Goal: Book appointment/travel/reservation

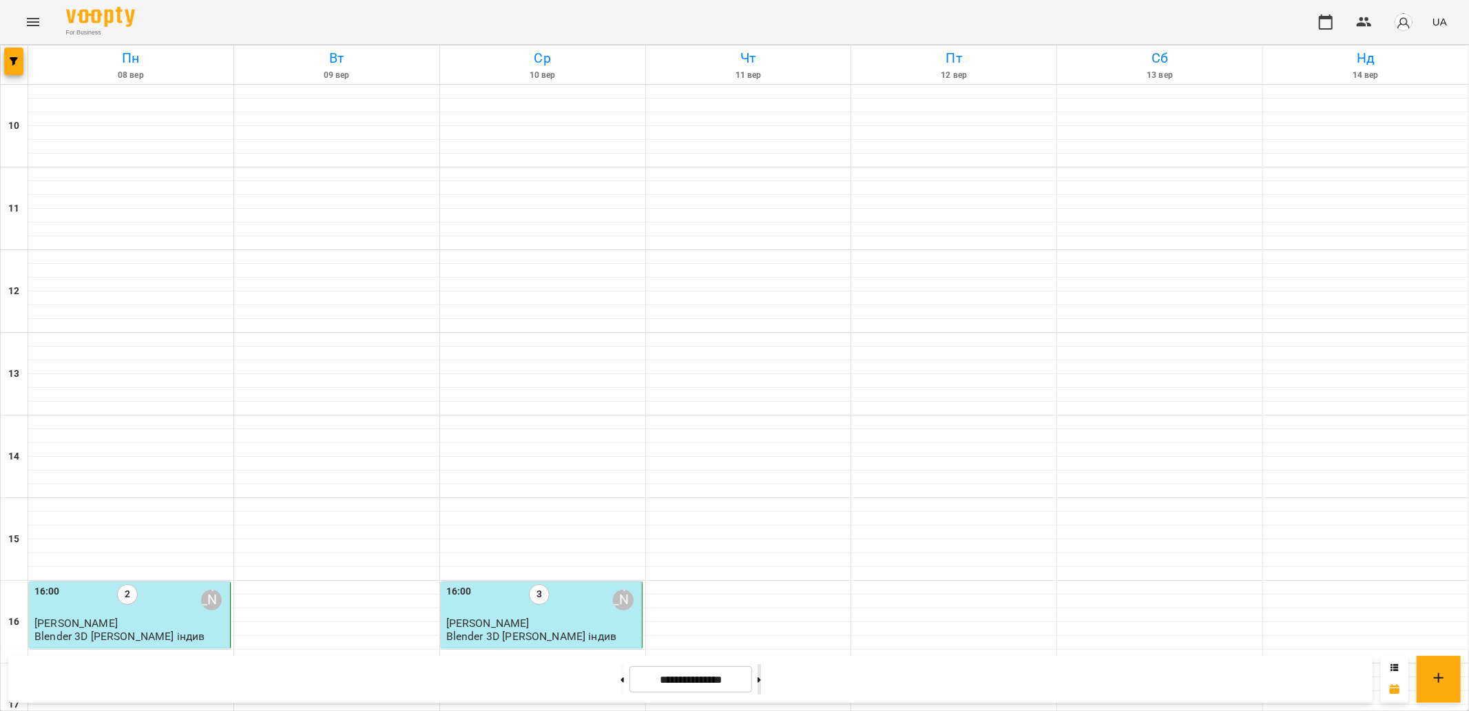
click at [761, 682] on icon at bounding box center [759, 679] width 3 height 5
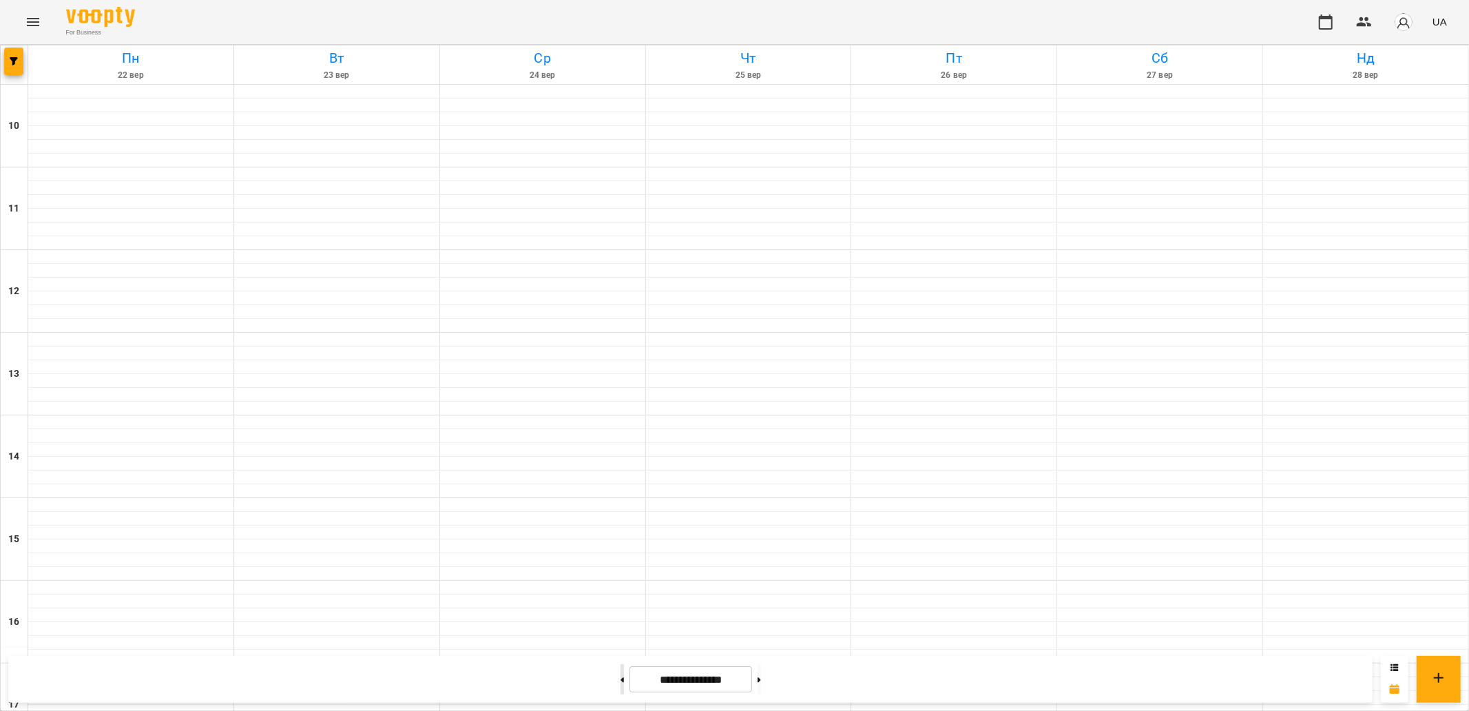
click at [621, 677] on icon at bounding box center [622, 680] width 3 height 6
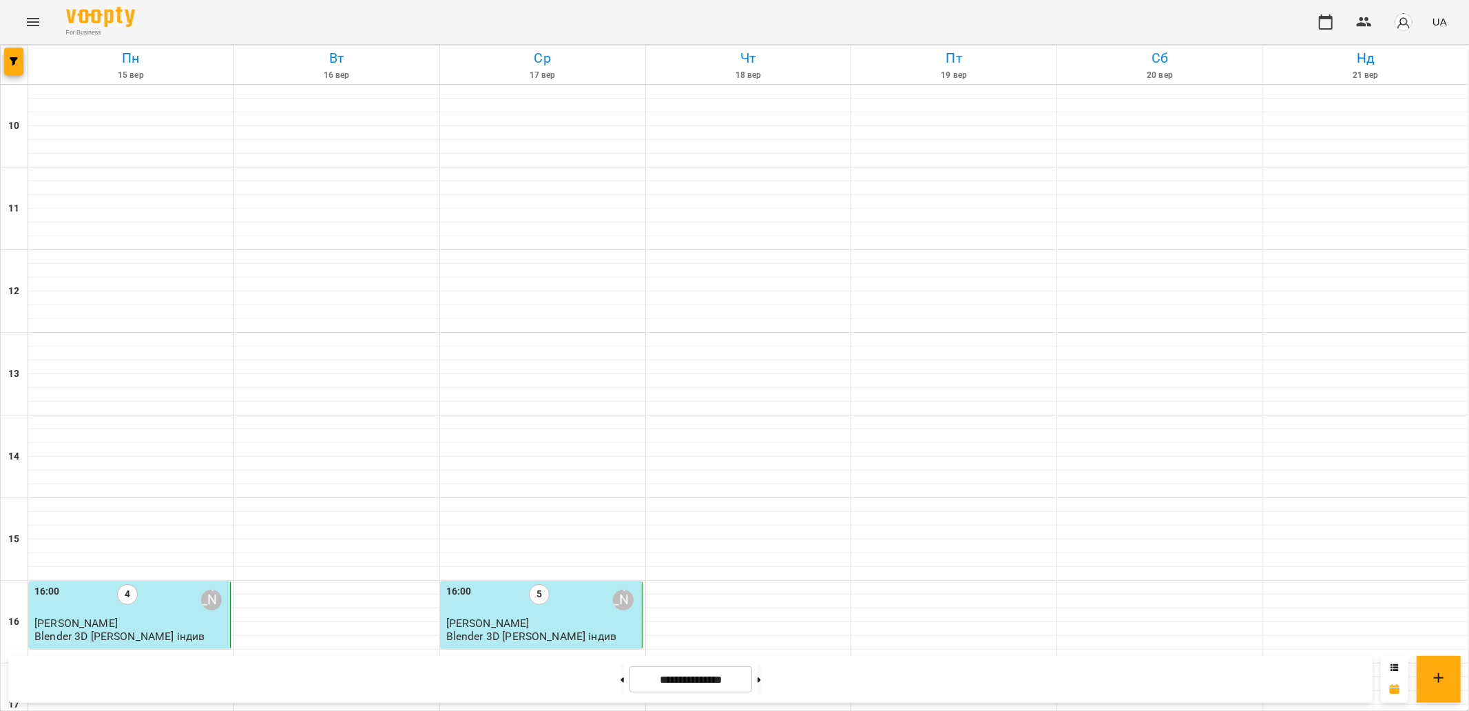
scroll to position [382, 0]
click at [761, 683] on button at bounding box center [759, 679] width 3 height 30
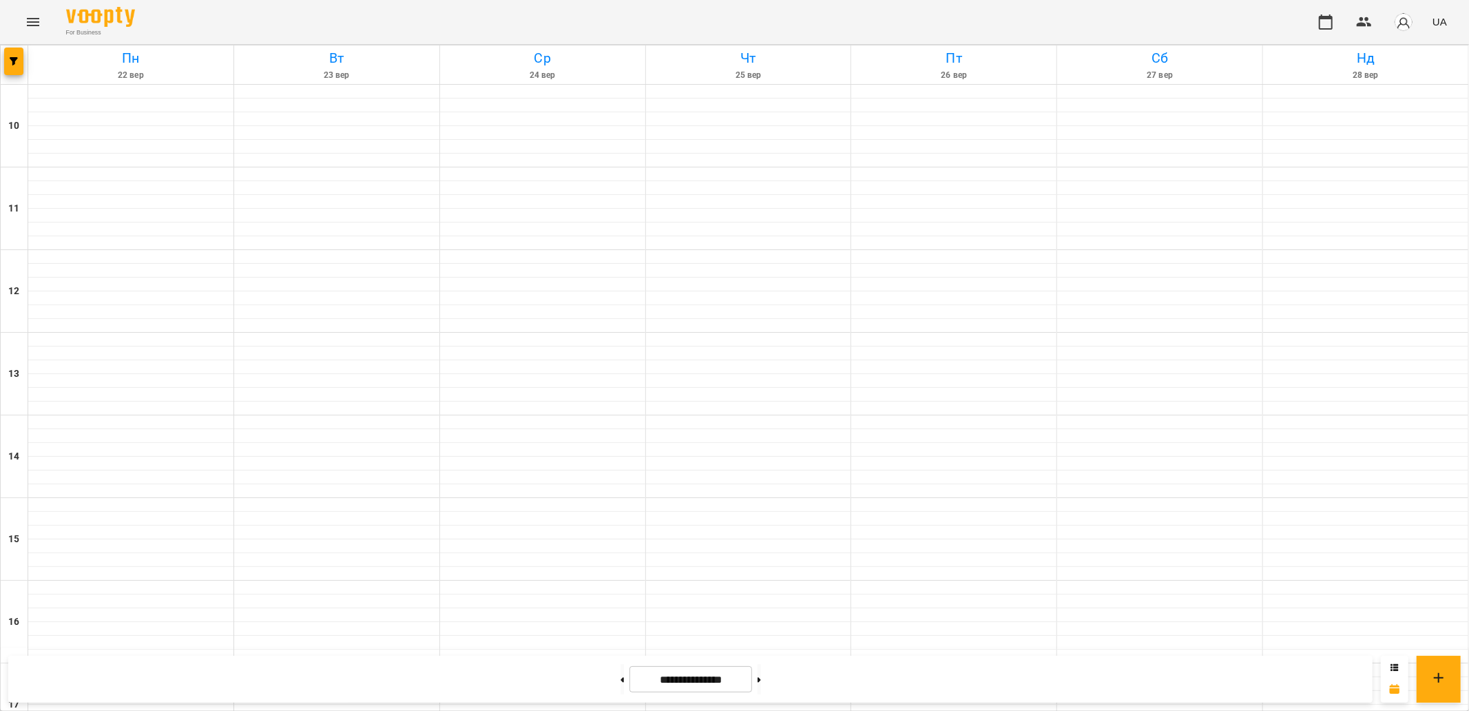
scroll to position [357, 0]
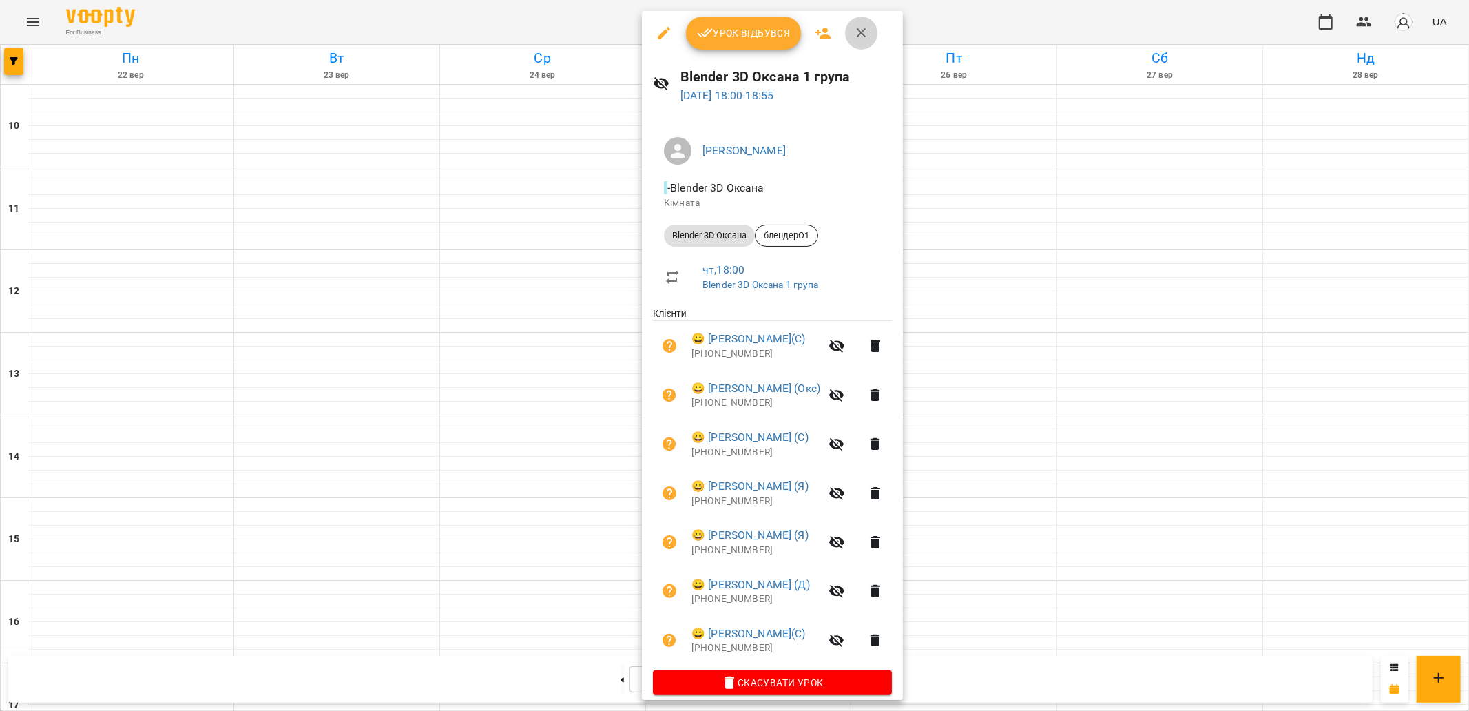
click at [864, 32] on icon "button" at bounding box center [861, 33] width 17 height 17
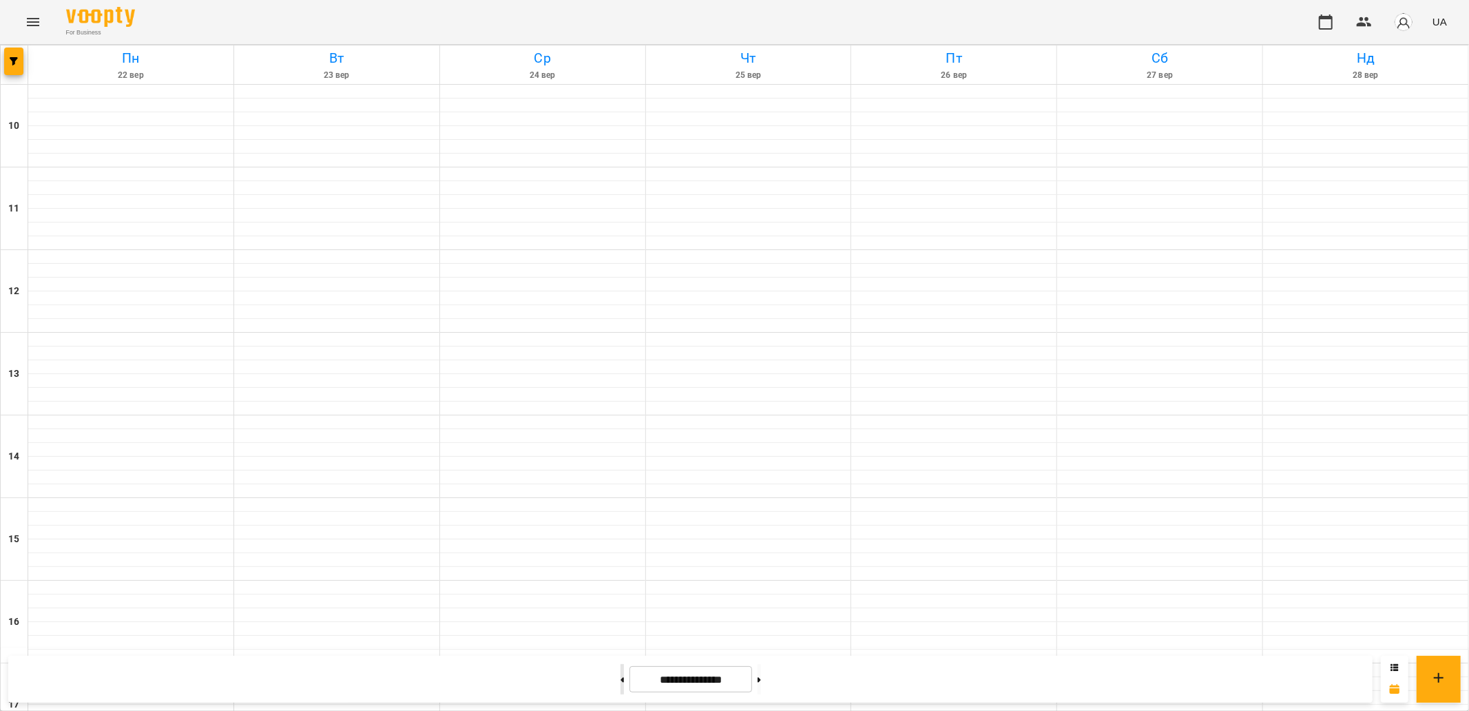
click at [621, 678] on button at bounding box center [622, 679] width 3 height 30
type input "**********"
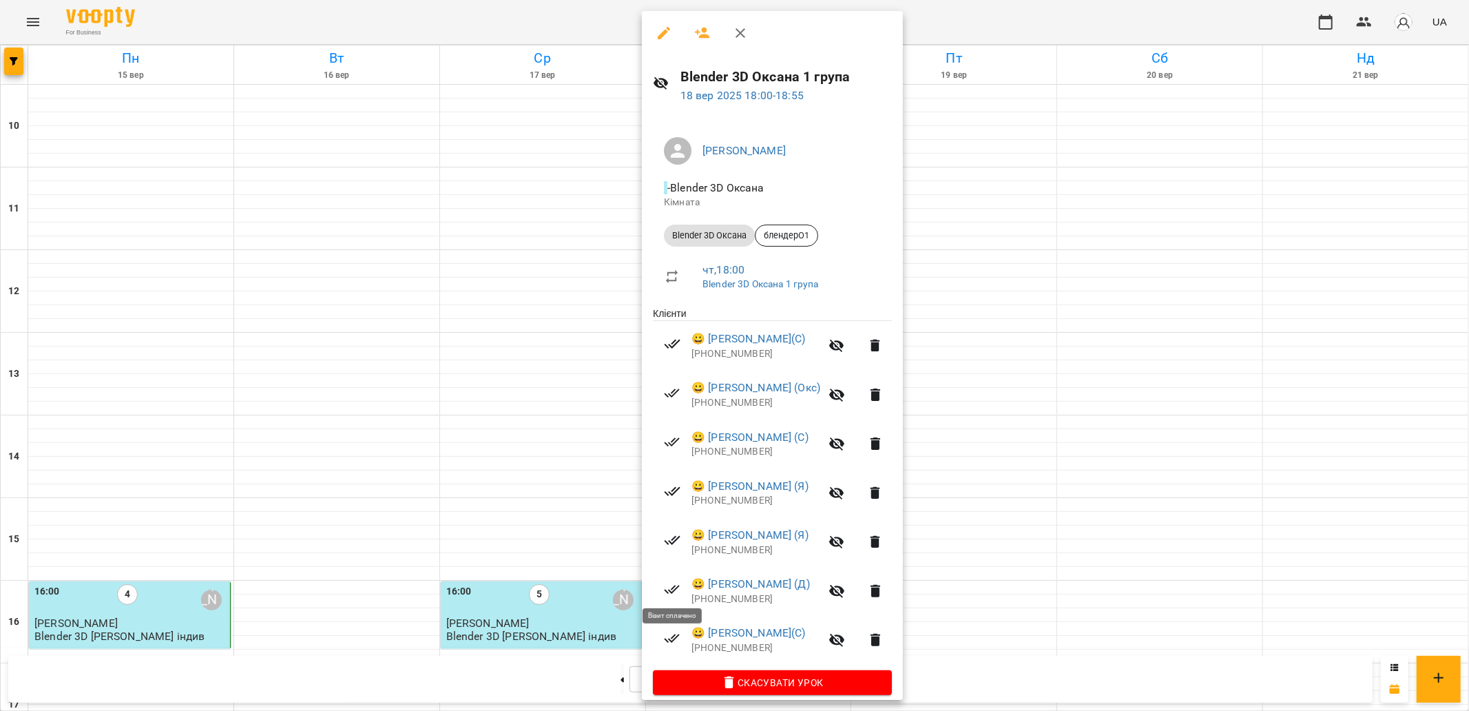
click at [676, 587] on icon at bounding box center [672, 589] width 17 height 17
click at [703, 584] on link "😀 [PERSON_NAME] (Д)" at bounding box center [750, 584] width 118 height 17
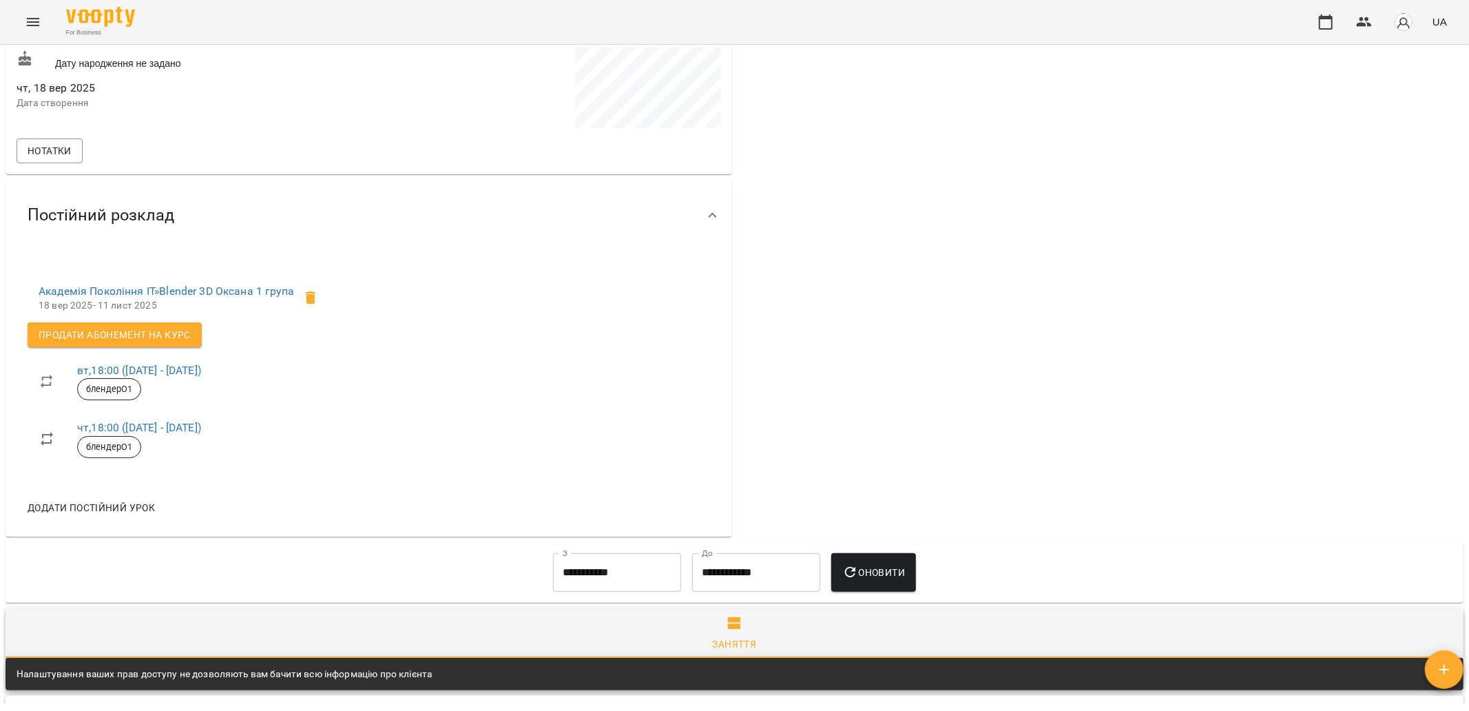
scroll to position [382, 0]
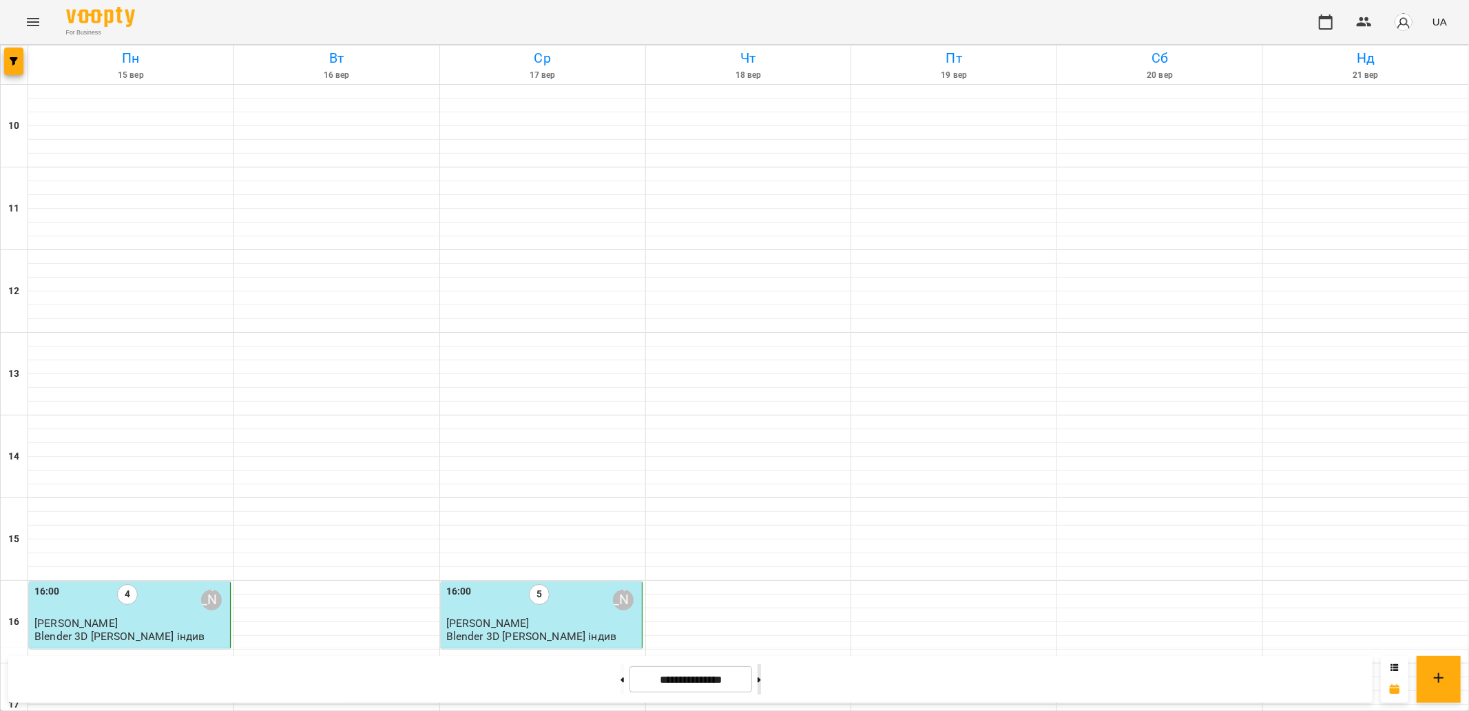
click at [761, 683] on button at bounding box center [759, 679] width 3 height 30
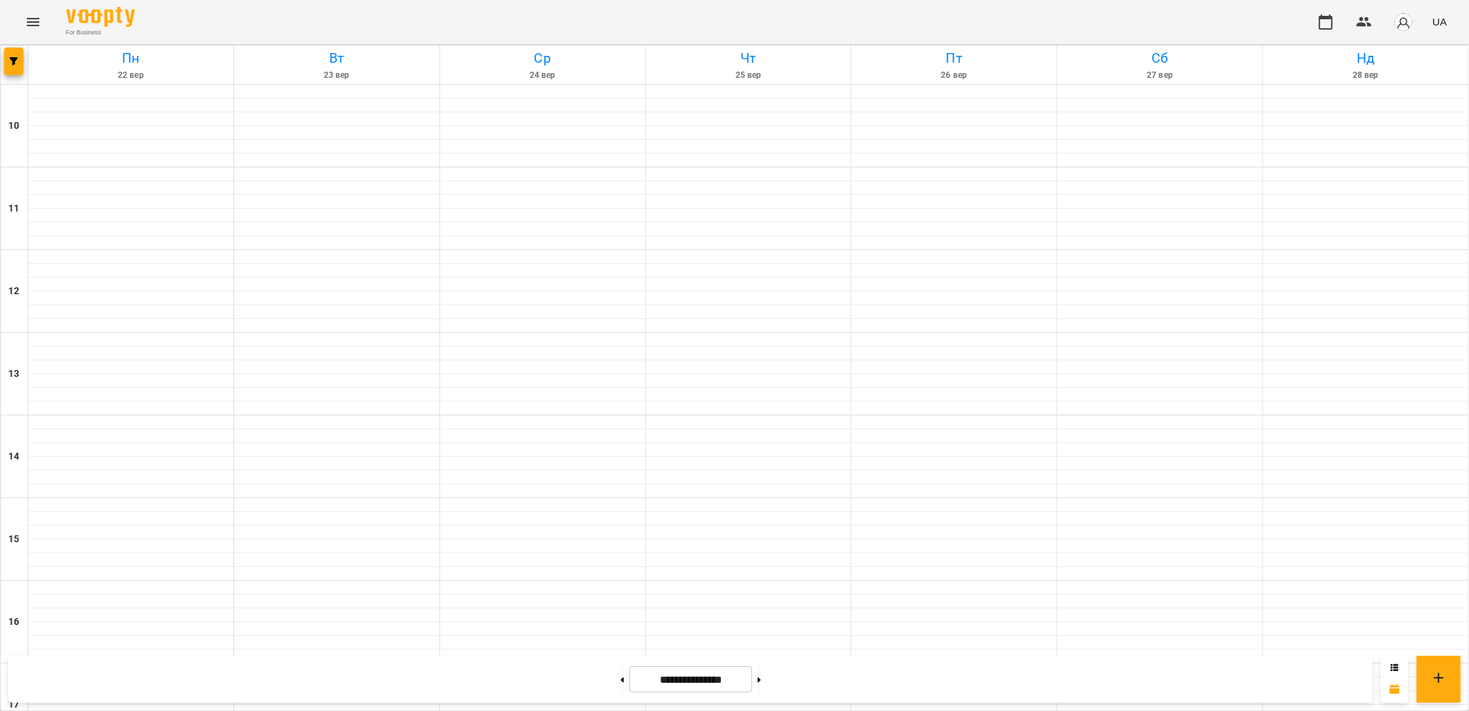
scroll to position [459, 0]
click at [761, 678] on button at bounding box center [759, 679] width 3 height 30
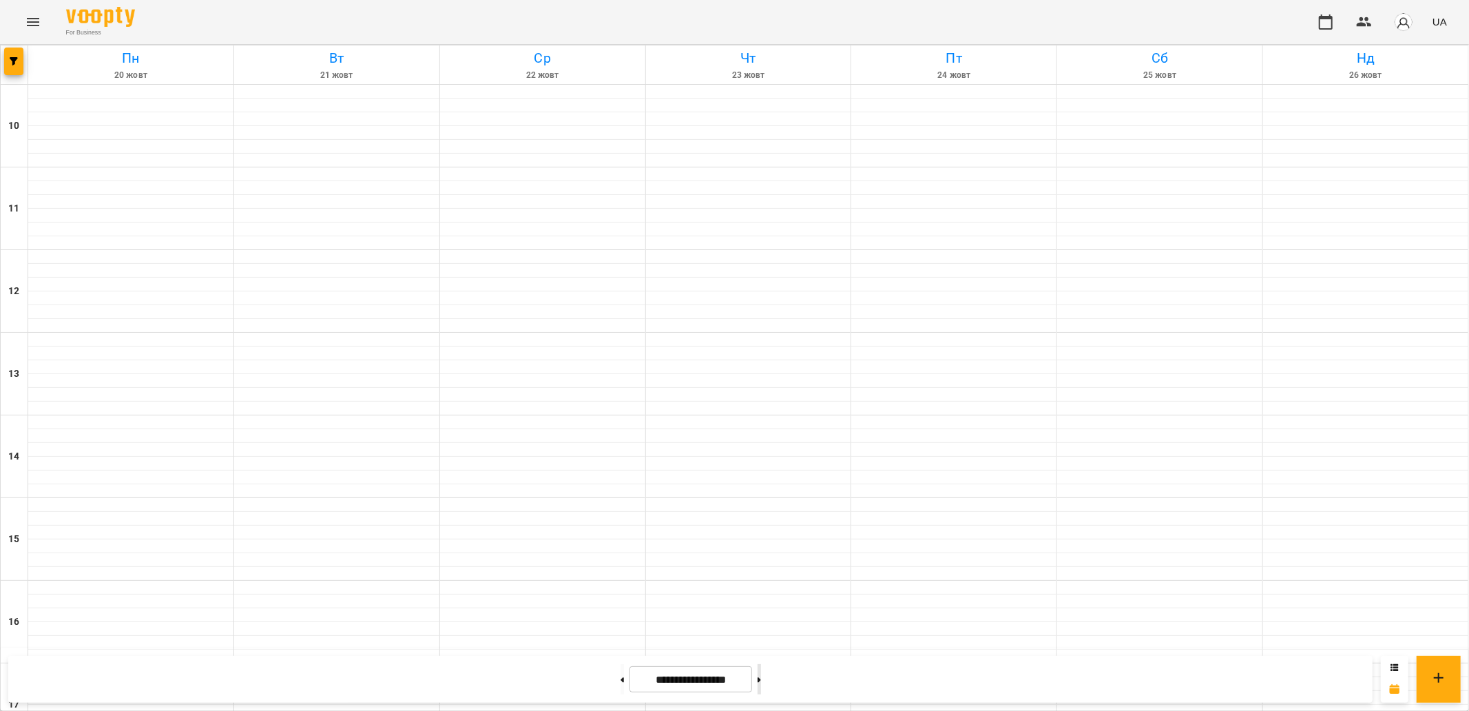
click at [761, 677] on button at bounding box center [759, 679] width 3 height 30
type input "**********"
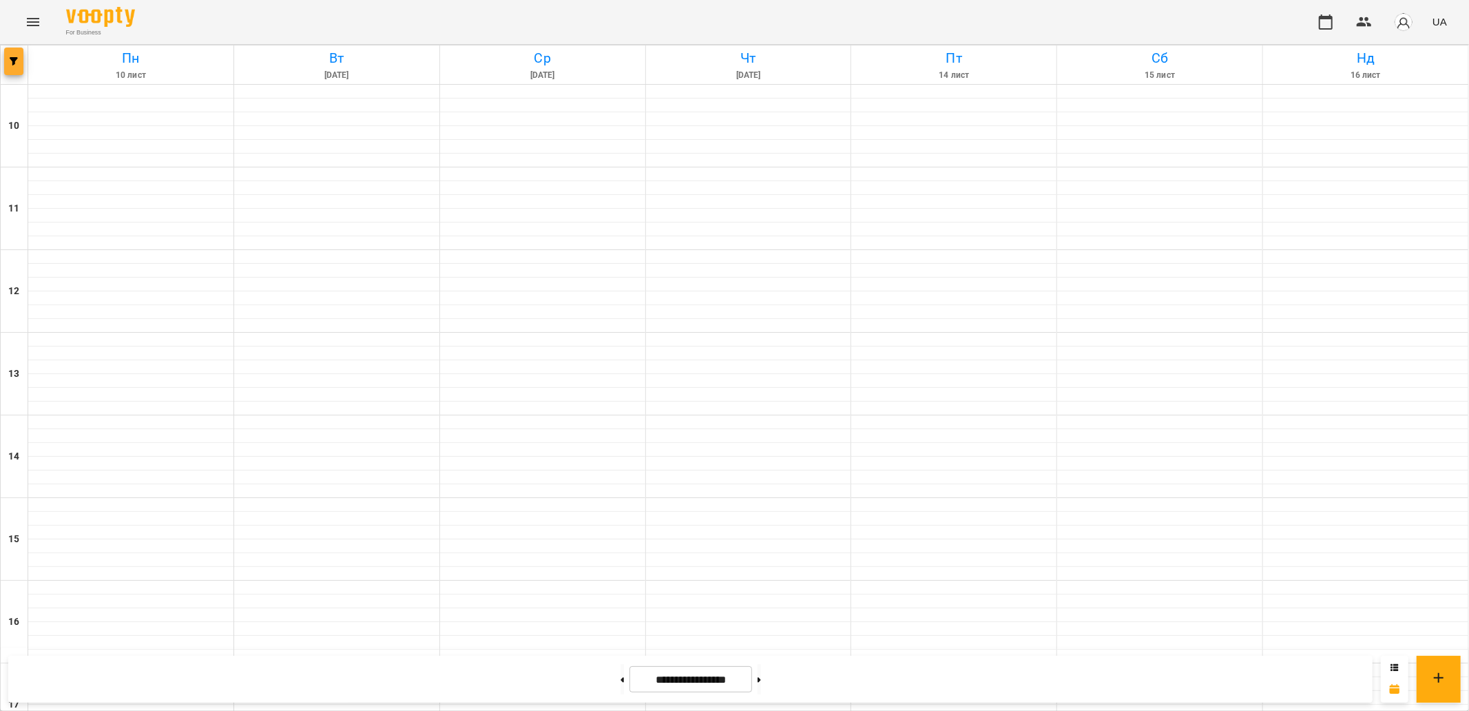
click at [15, 63] on icon "button" at bounding box center [14, 61] width 8 height 8
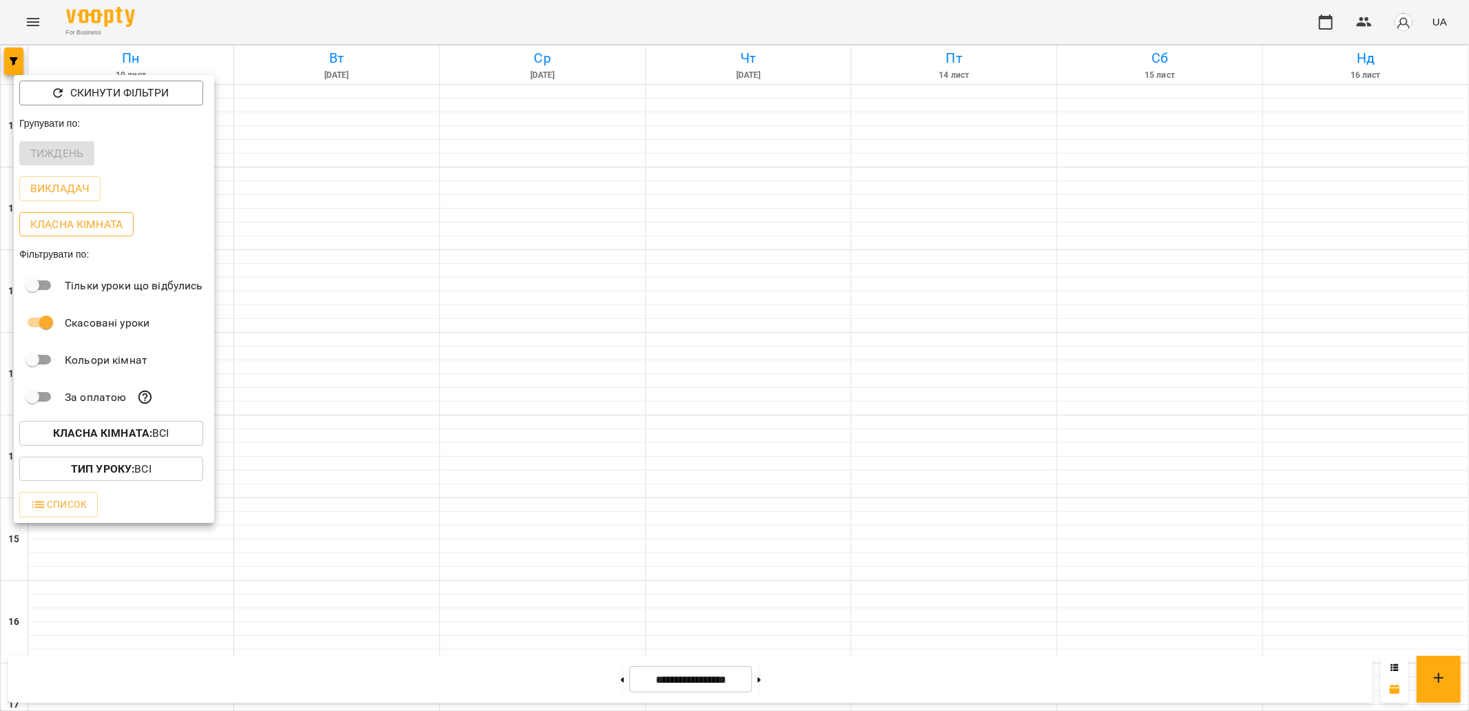
click at [84, 218] on p "Класна кімната" at bounding box center [76, 224] width 92 height 17
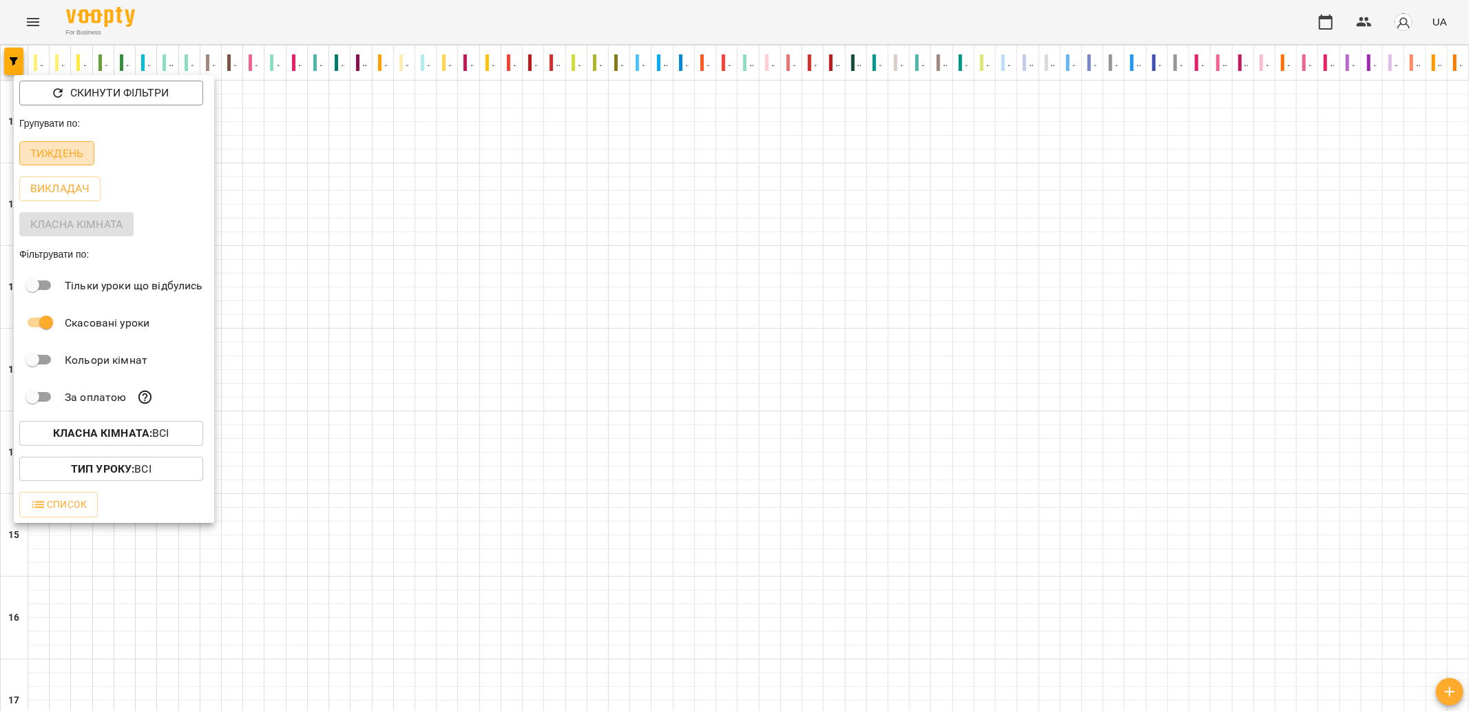
click at [72, 150] on p "Тиждень" at bounding box center [56, 153] width 53 height 17
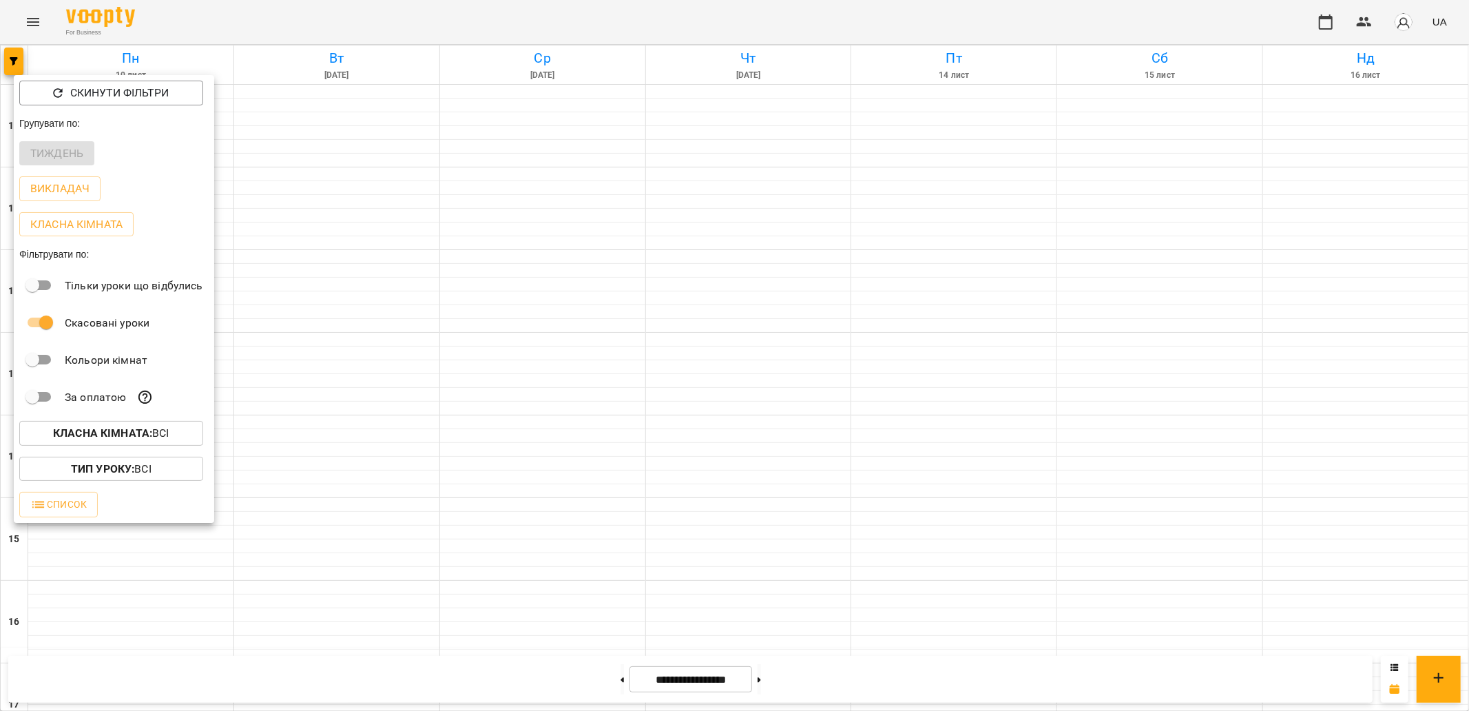
click at [955, 387] on div at bounding box center [734, 355] width 1469 height 711
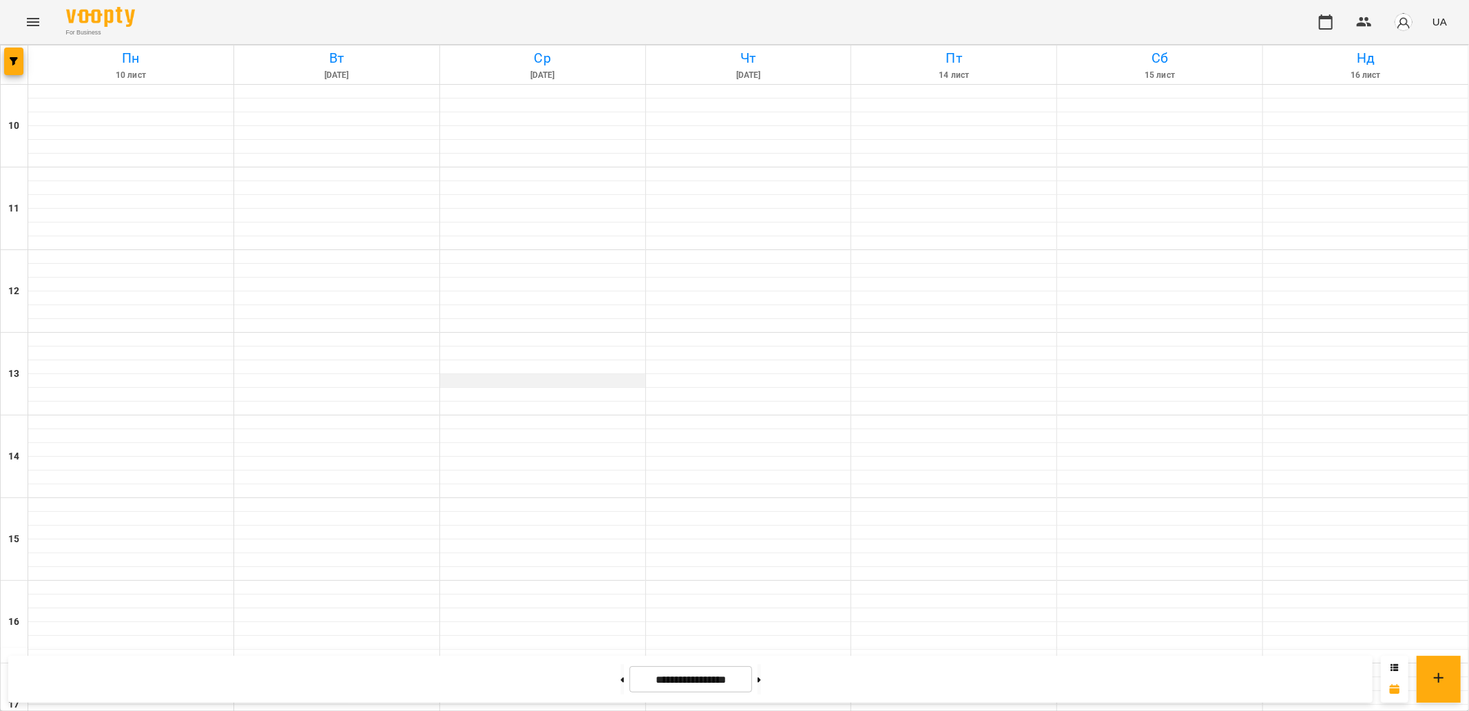
scroll to position [382, 0]
click at [621, 678] on button at bounding box center [622, 679] width 3 height 30
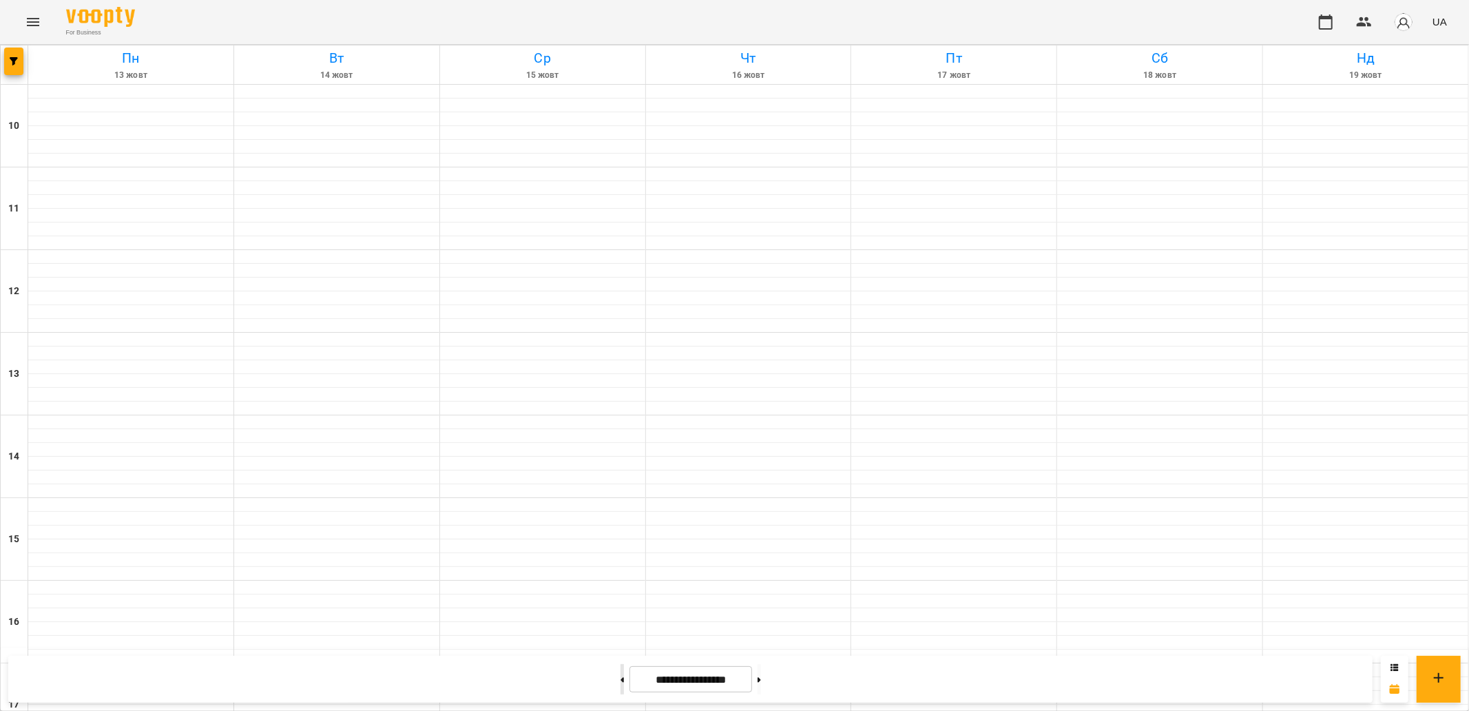
click at [621, 678] on button at bounding box center [622, 679] width 3 height 30
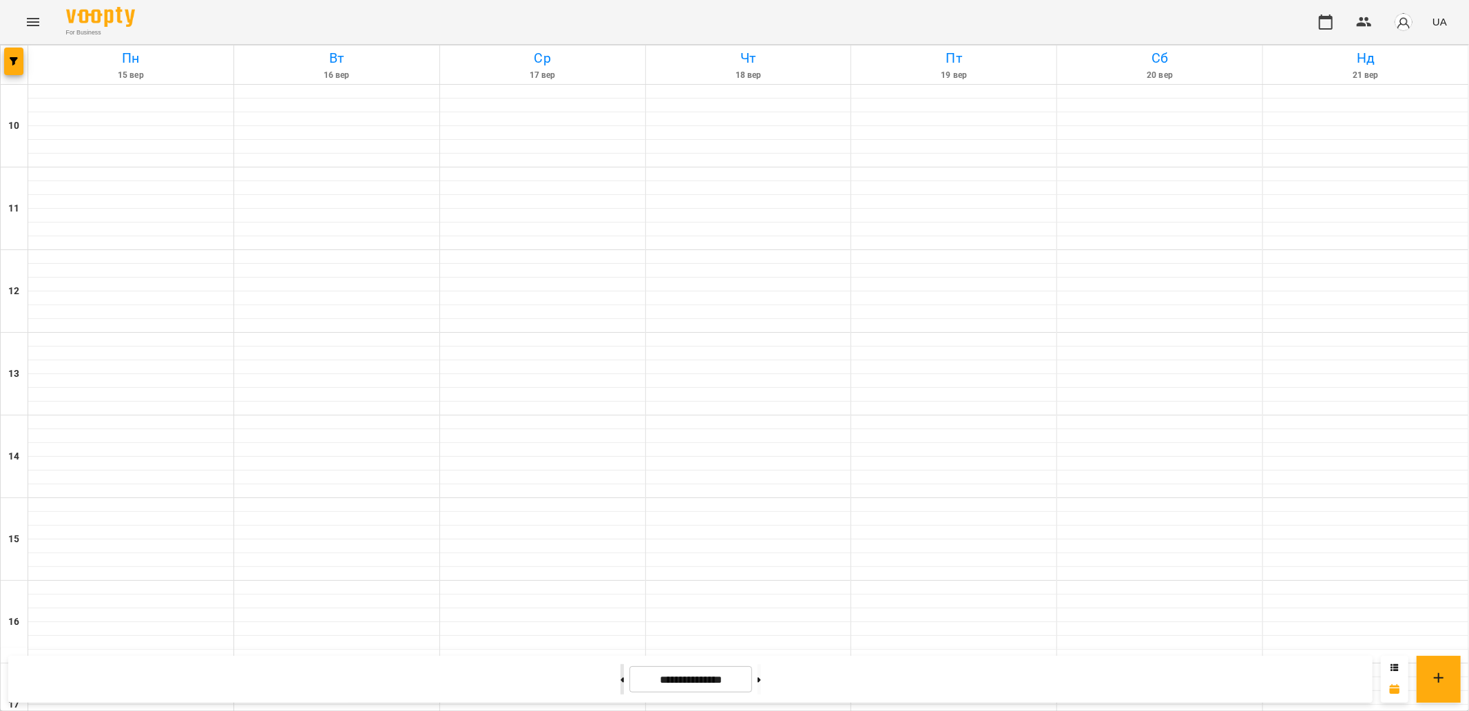
click at [621, 678] on button at bounding box center [622, 679] width 3 height 30
click at [761, 678] on button at bounding box center [759, 679] width 3 height 30
type input "**********"
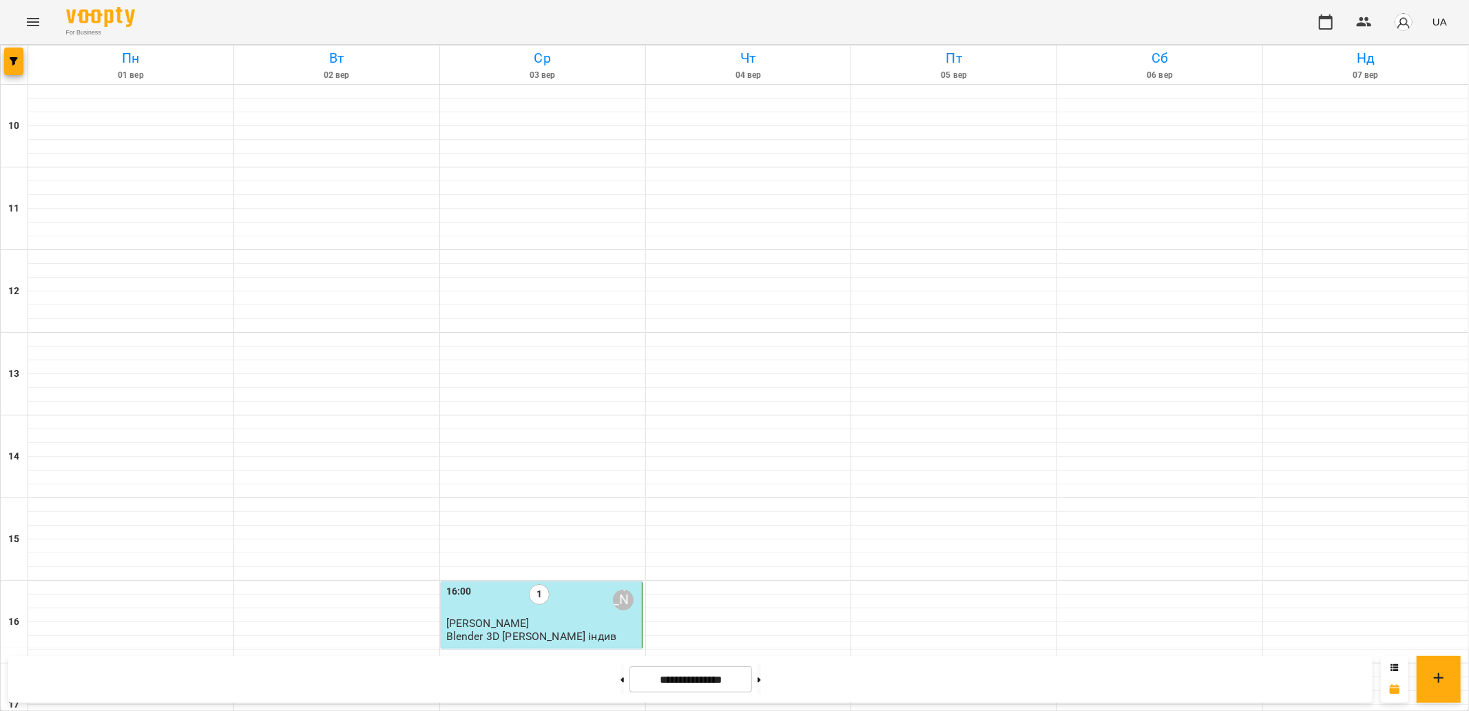
scroll to position [357, 0]
